Goal: Navigation & Orientation: Find specific page/section

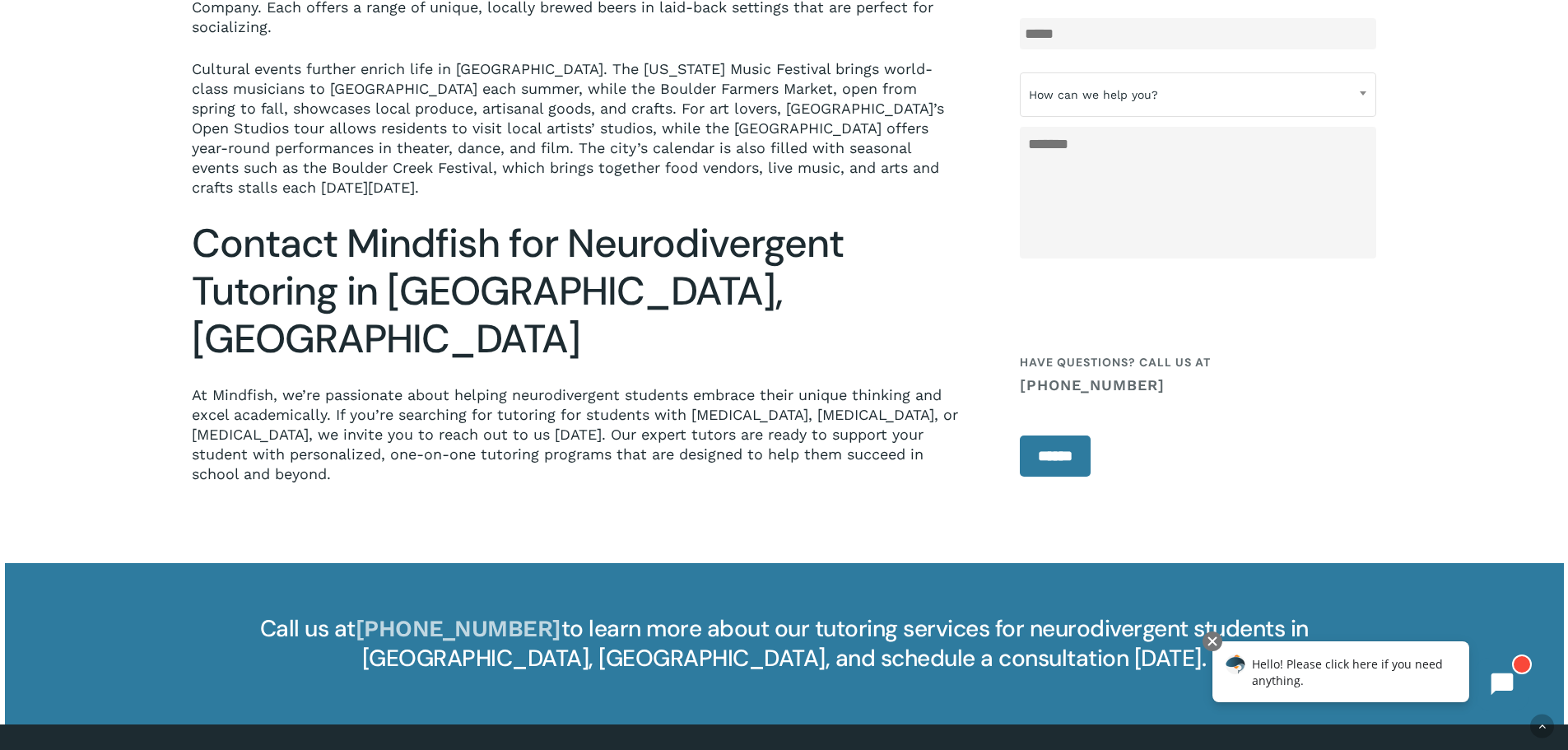
scroll to position [2387, 0]
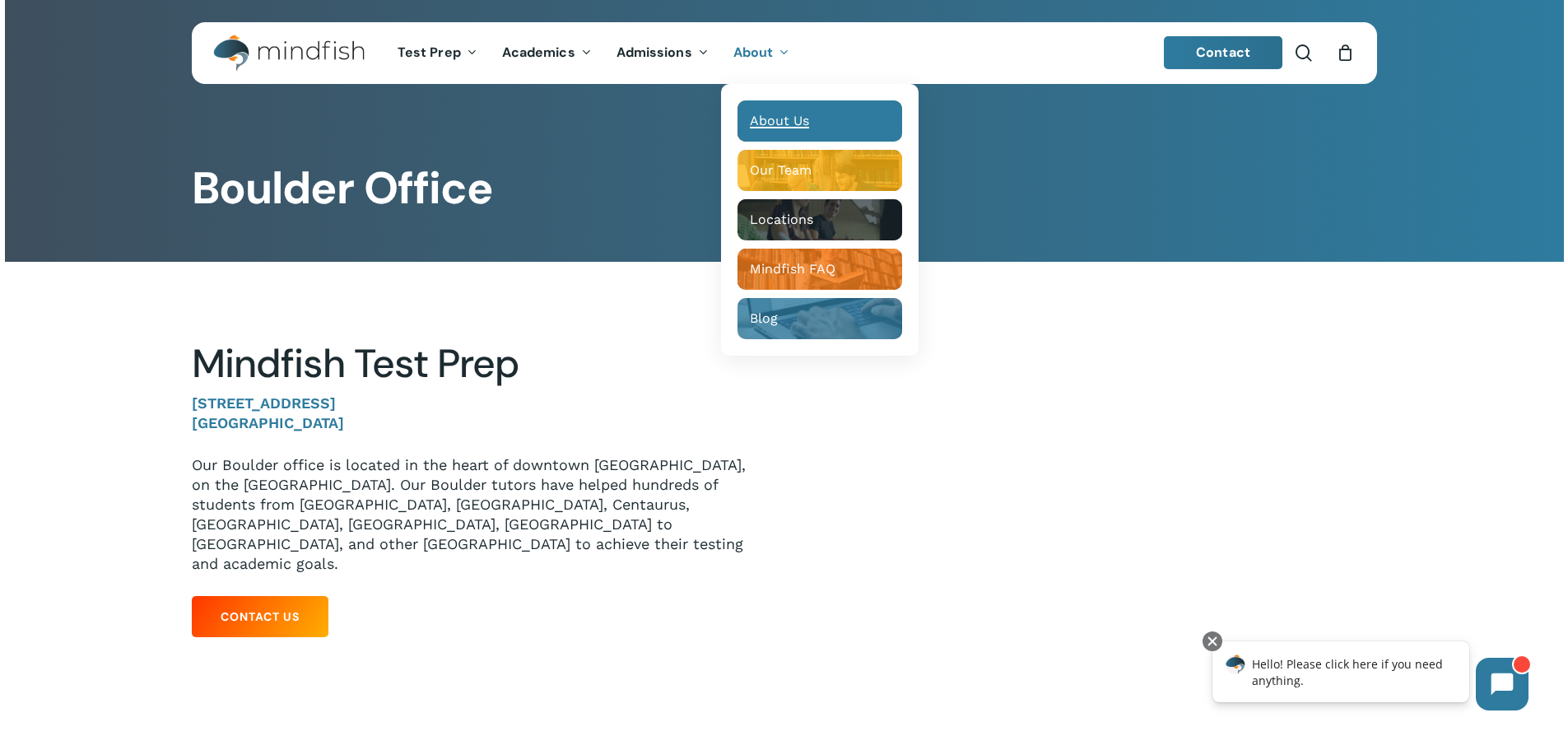
click at [777, 123] on span "About Us" at bounding box center [779, 121] width 60 height 16
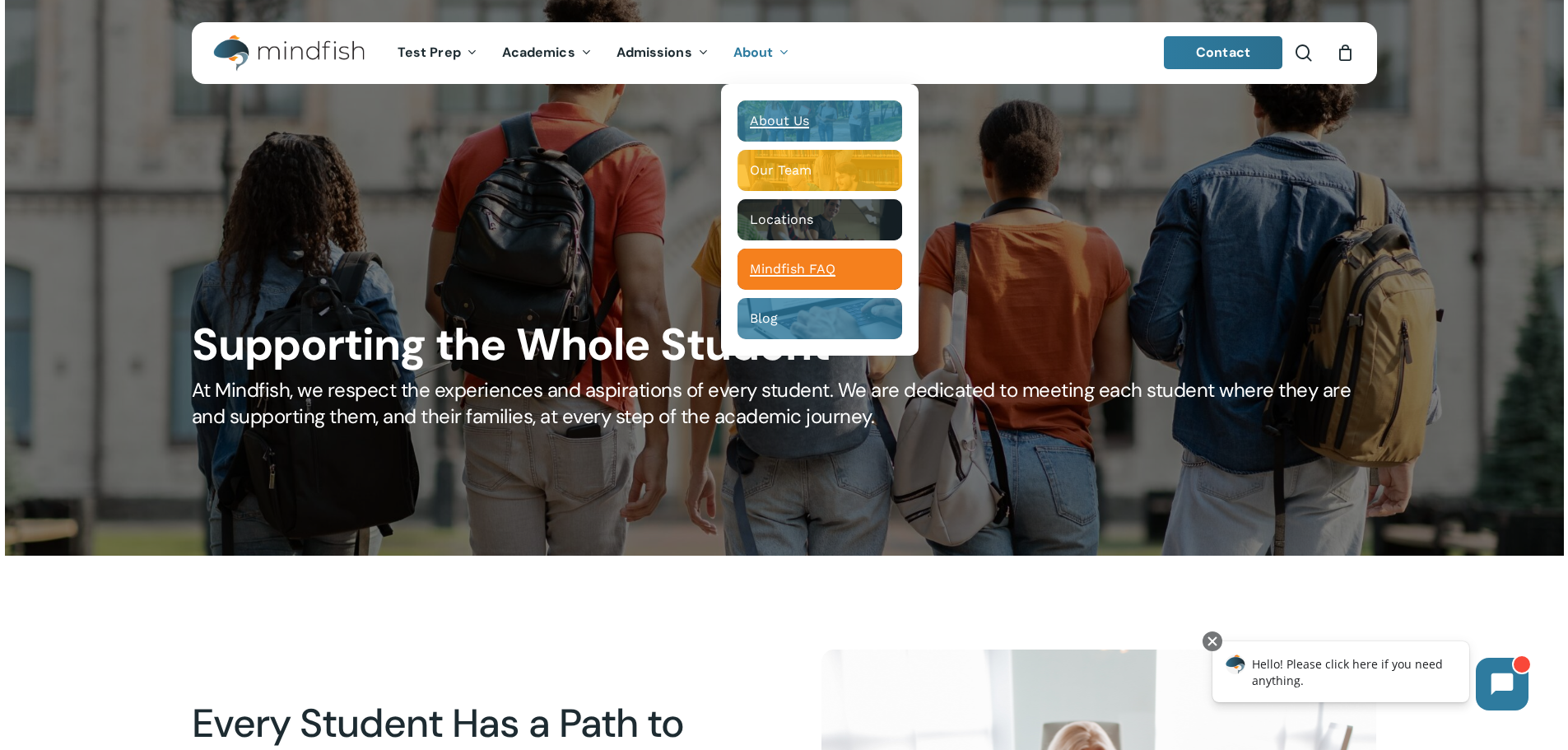
click at [812, 276] on span "Mindfish FAQ" at bounding box center [793, 268] width 85 height 16
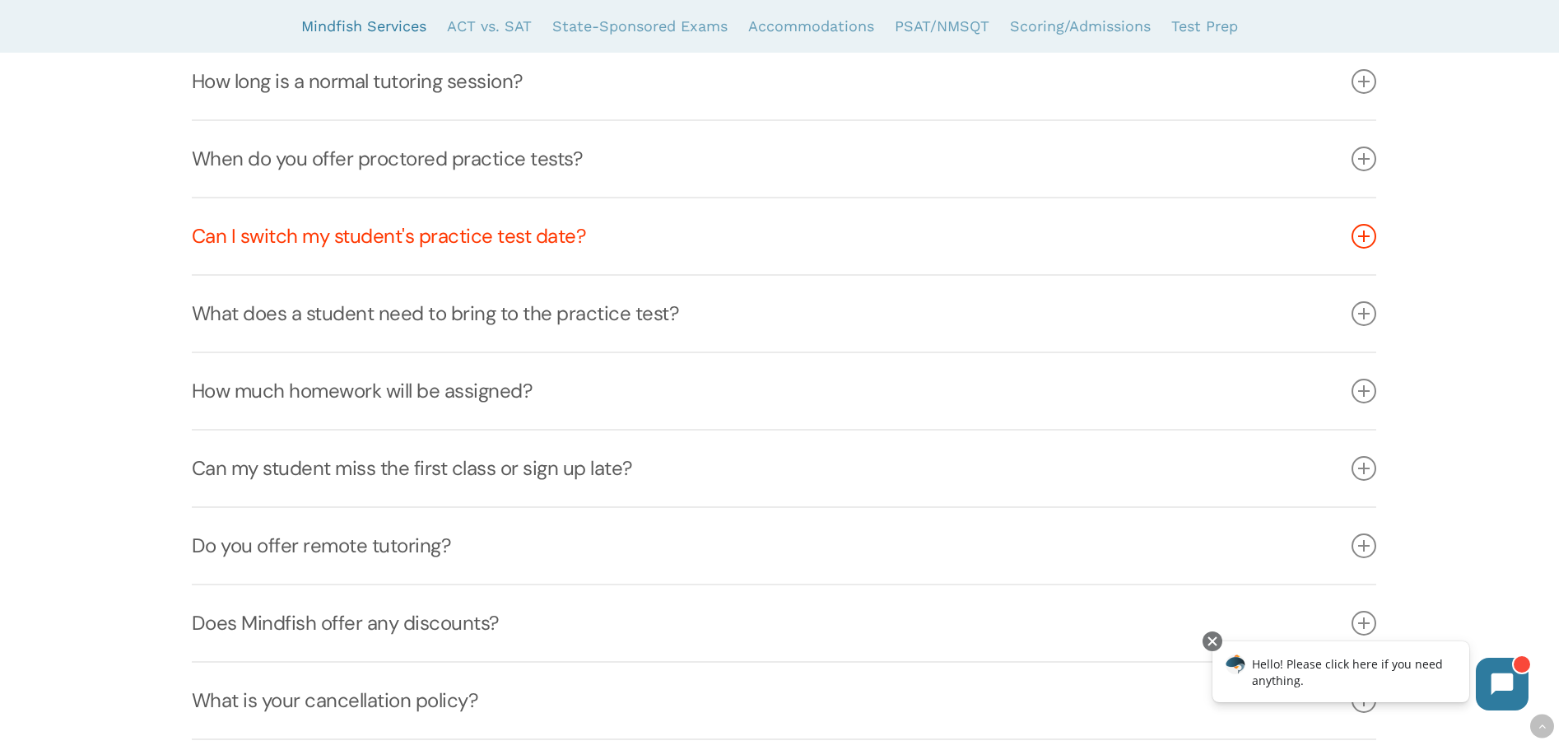
scroll to position [1234, 0]
